Goal: Task Accomplishment & Management: Complete application form

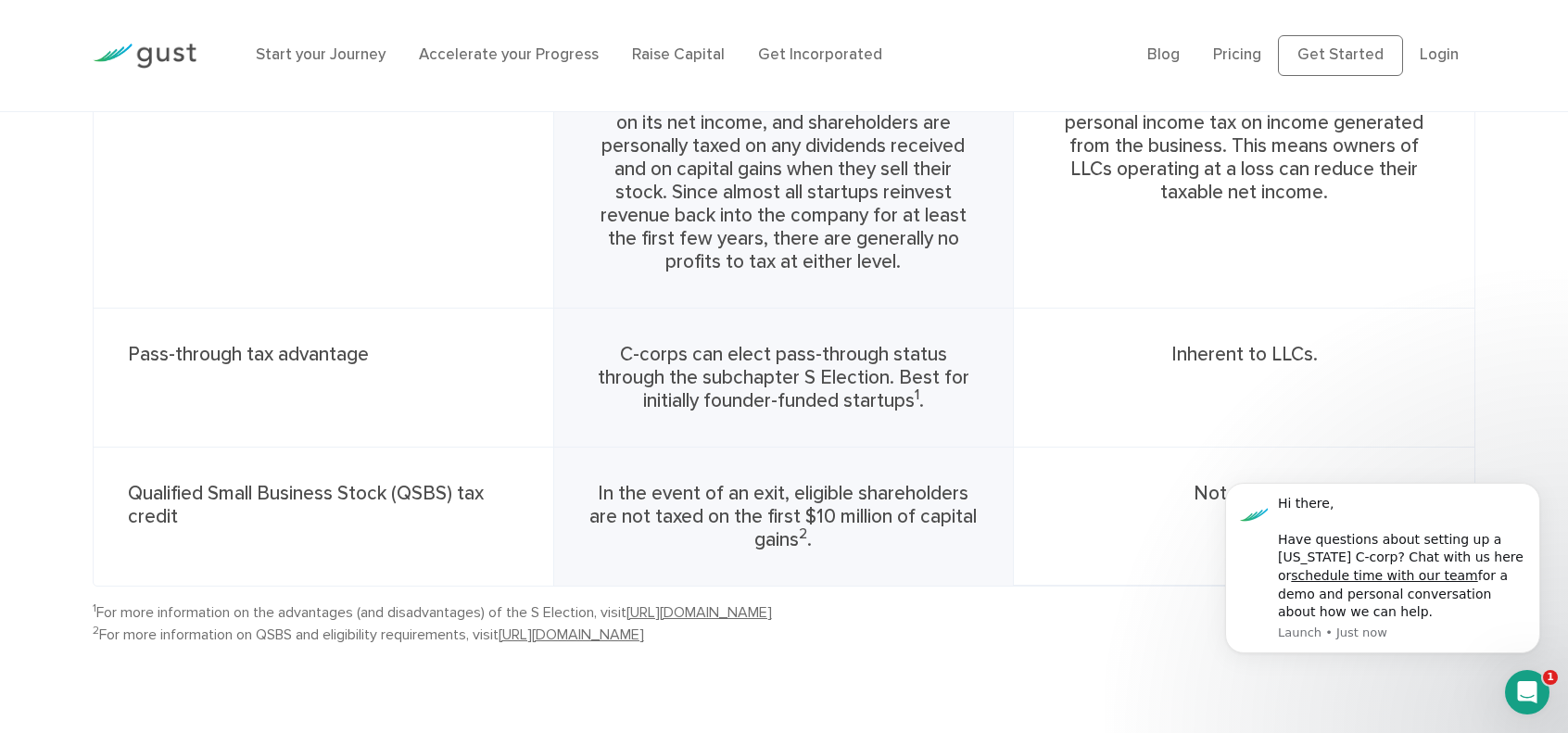
scroll to position [1483, 0]
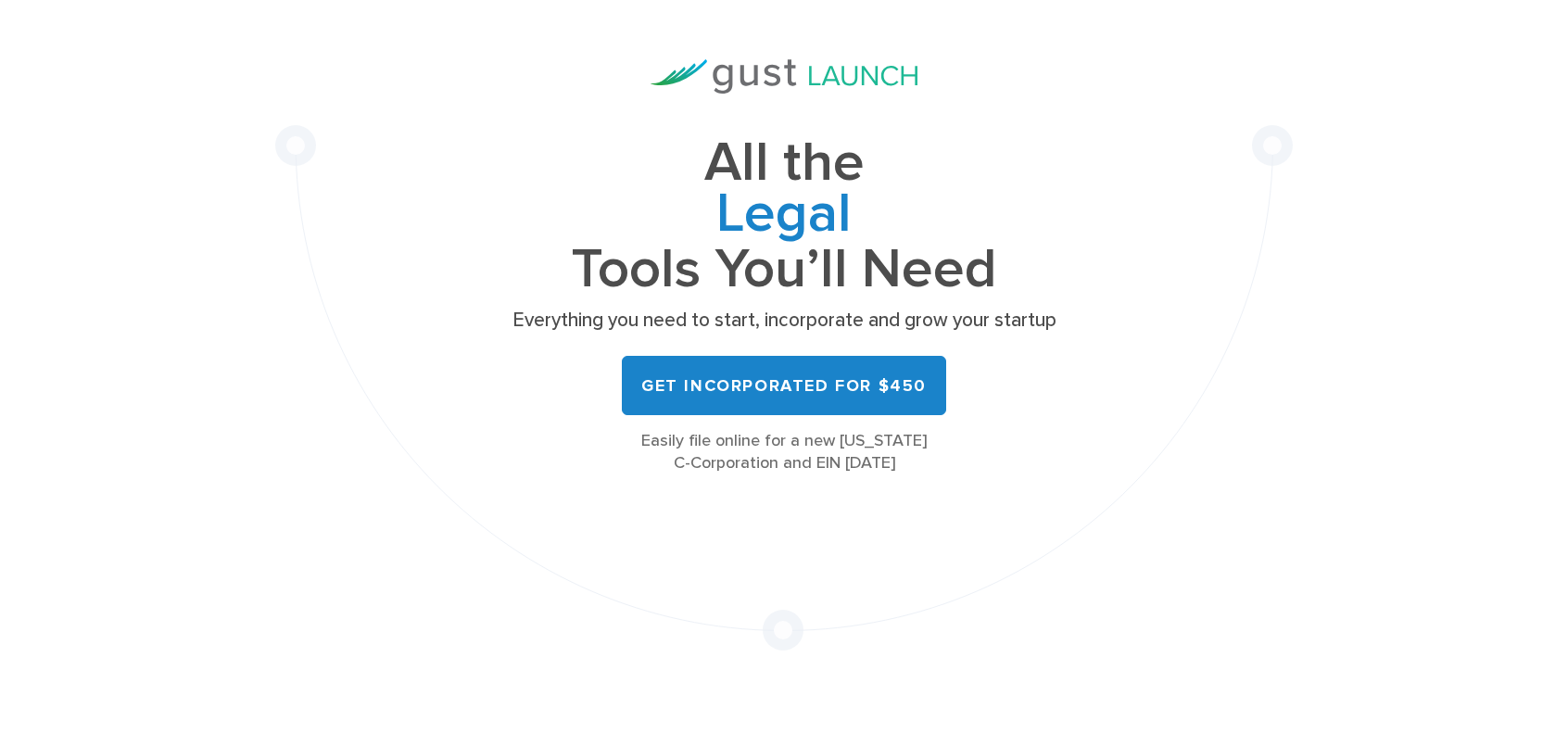
scroll to position [186, 0]
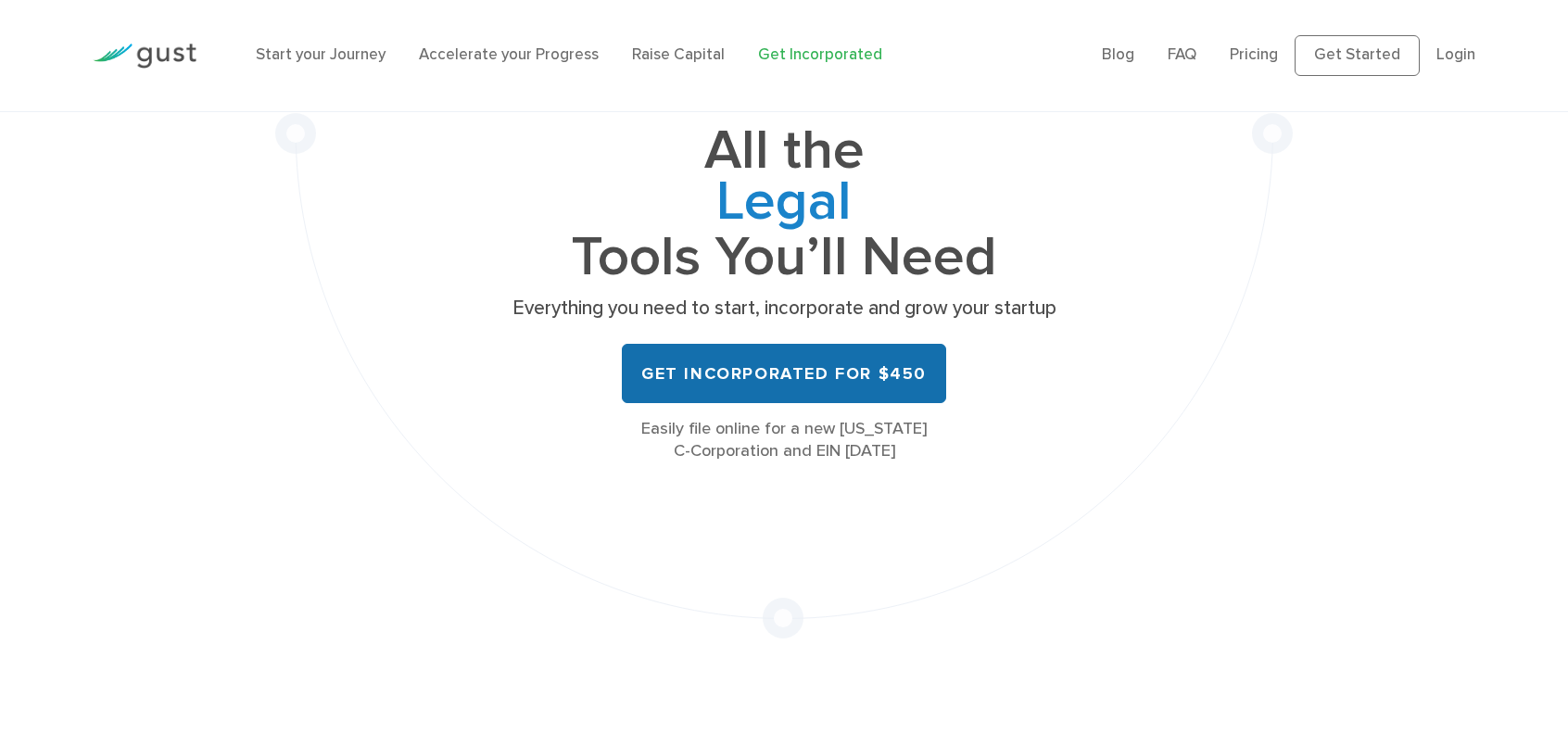
click at [821, 403] on link "Get Incorporated for $450" at bounding box center [784, 373] width 325 height 59
